Goal: Find contact information: Find contact information

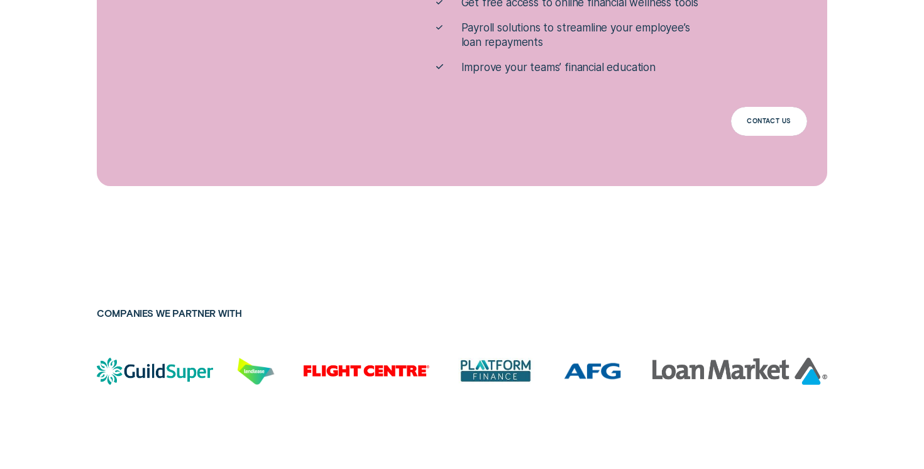
scroll to position [2270, 0]
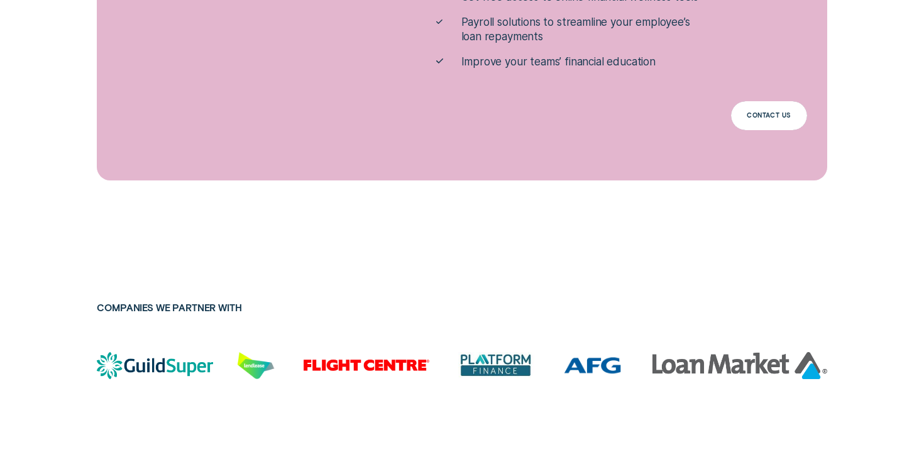
click at [739, 119] on div "Contact us" at bounding box center [769, 115] width 76 height 29
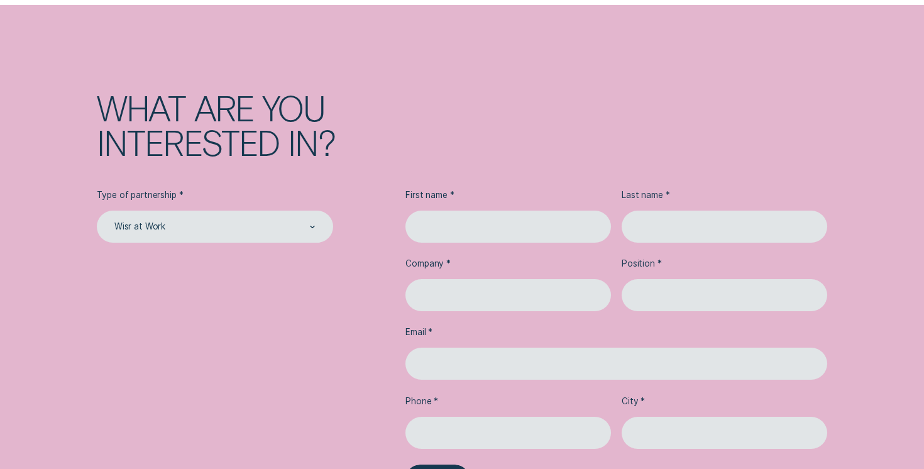
scroll to position [2782, 0]
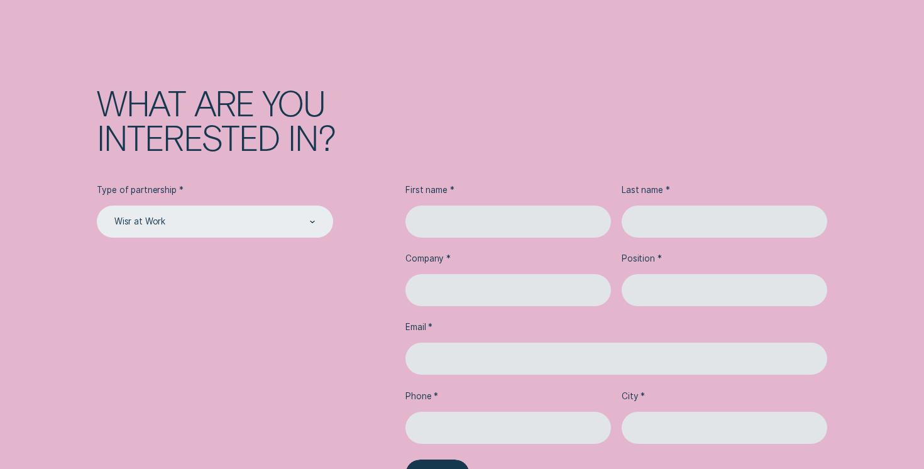
click at [273, 222] on div "Wisr at Work" at bounding box center [214, 222] width 203 height 12
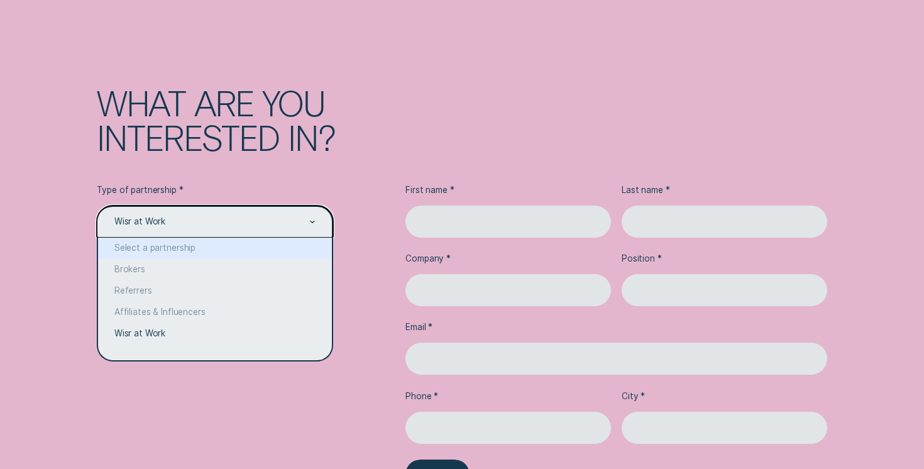
click at [431, 178] on div "What are you interested in?" at bounding box center [462, 134] width 864 height 99
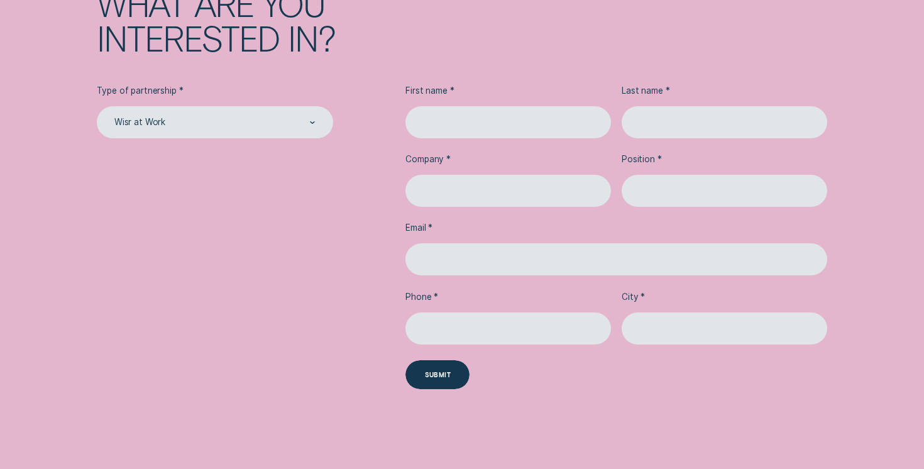
scroll to position [2901, 0]
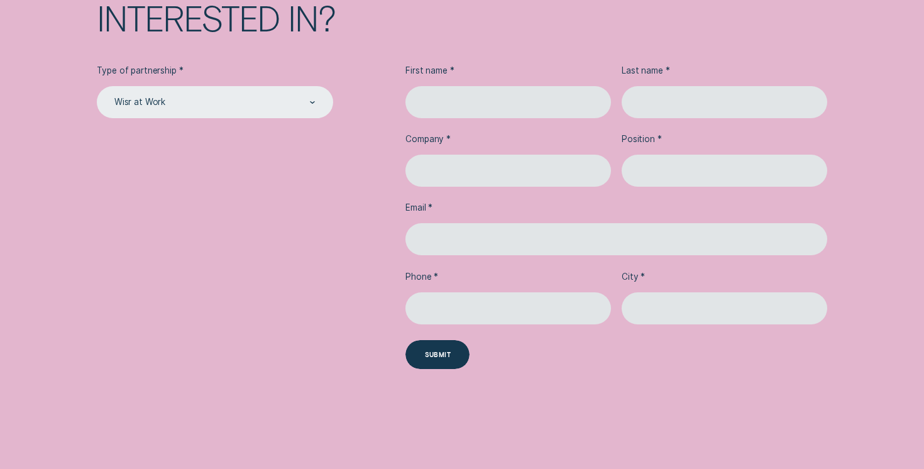
click at [270, 113] on div "Wisr at Work" at bounding box center [215, 102] width 236 height 32
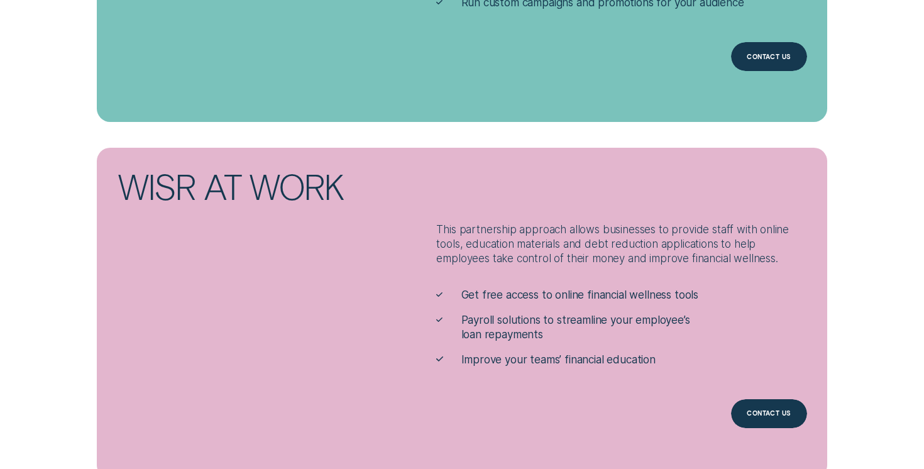
scroll to position [1974, 0]
